Goal: Find specific page/section: Find specific page/section

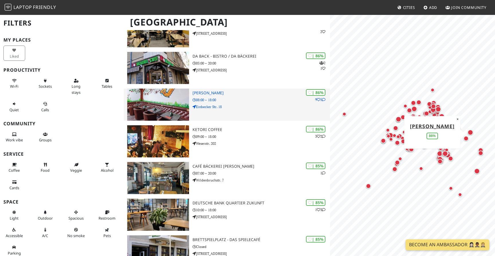
scroll to position [466, 0]
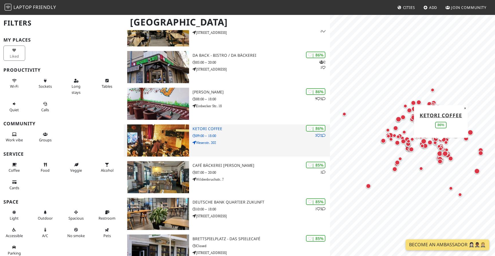
click at [317, 135] on icon at bounding box center [318, 135] width 3 height 3
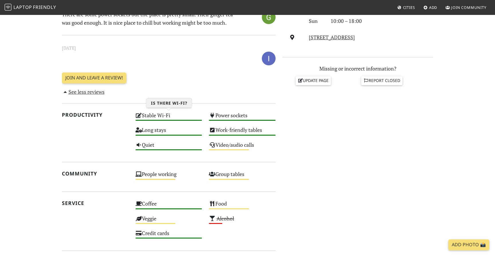
scroll to position [222, 0]
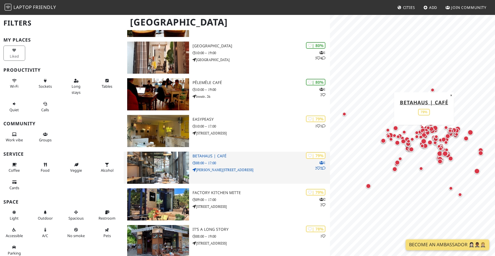
scroll to position [997, 0]
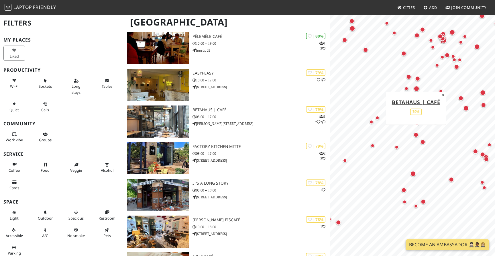
drag, startPoint x: 341, startPoint y: 134, endPoint x: 417, endPoint y: 134, distance: 75.6
click at [417, 134] on div "Map marker" at bounding box center [415, 134] width 5 height 5
